Goal: Find specific fact

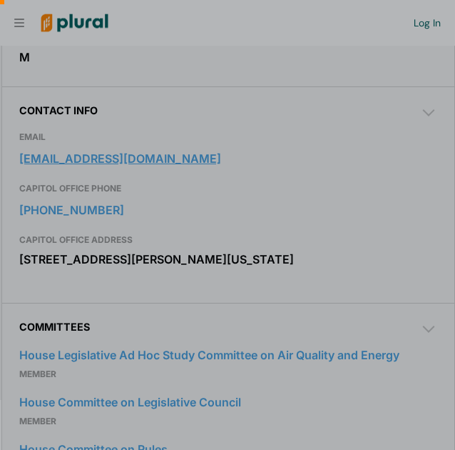
scroll to position [0, 14]
drag, startPoint x: 84, startPoint y: 135, endPoint x: 319, endPoint y: 77, distance: 241.8
click at [319, 77] on div at bounding box center [227, 105] width 455 height 211
drag, startPoint x: 80, startPoint y: 133, endPoint x: 203, endPoint y: 75, distance: 136.6
click at [203, 75] on div at bounding box center [227, 105] width 455 height 211
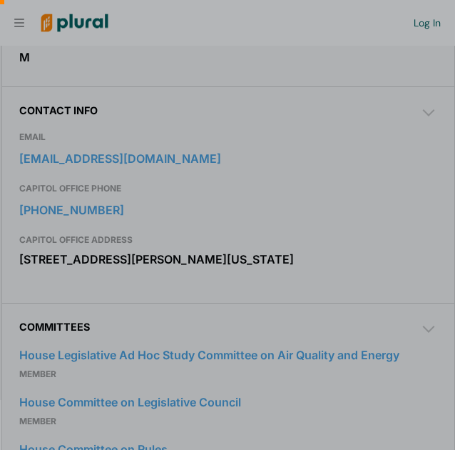
drag, startPoint x: 161, startPoint y: 127, endPoint x: 10, endPoint y: 120, distance: 150.7
click at [10, 120] on div at bounding box center [227, 105] width 455 height 211
drag, startPoint x: 21, startPoint y: 132, endPoint x: 153, endPoint y: 128, distance: 131.3
click at [153, 128] on div at bounding box center [227, 105] width 455 height 211
click at [206, 88] on div at bounding box center [227, 105] width 455 height 211
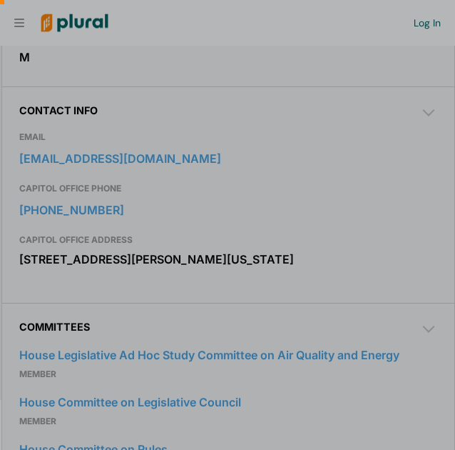
click at [144, 81] on div at bounding box center [227, 105] width 455 height 211
drag, startPoint x: 151, startPoint y: 128, endPoint x: 131, endPoint y: 103, distance: 31.5
click at [131, 103] on div at bounding box center [227, 105] width 455 height 211
click at [310, 168] on div at bounding box center [227, 105] width 455 height 211
